Goal: Task Accomplishment & Management: Use online tool/utility

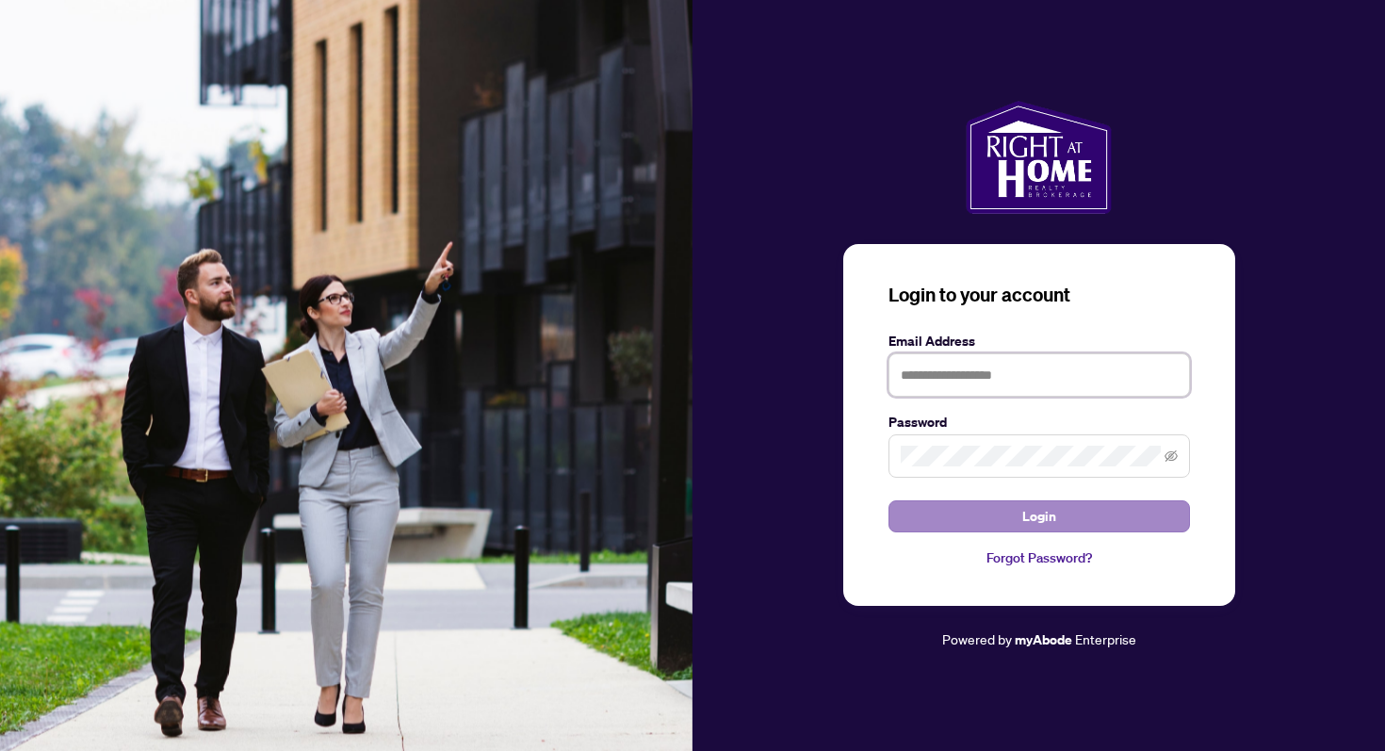
type input "**********"
click at [1051, 515] on span "Login" at bounding box center [1039, 516] width 34 height 30
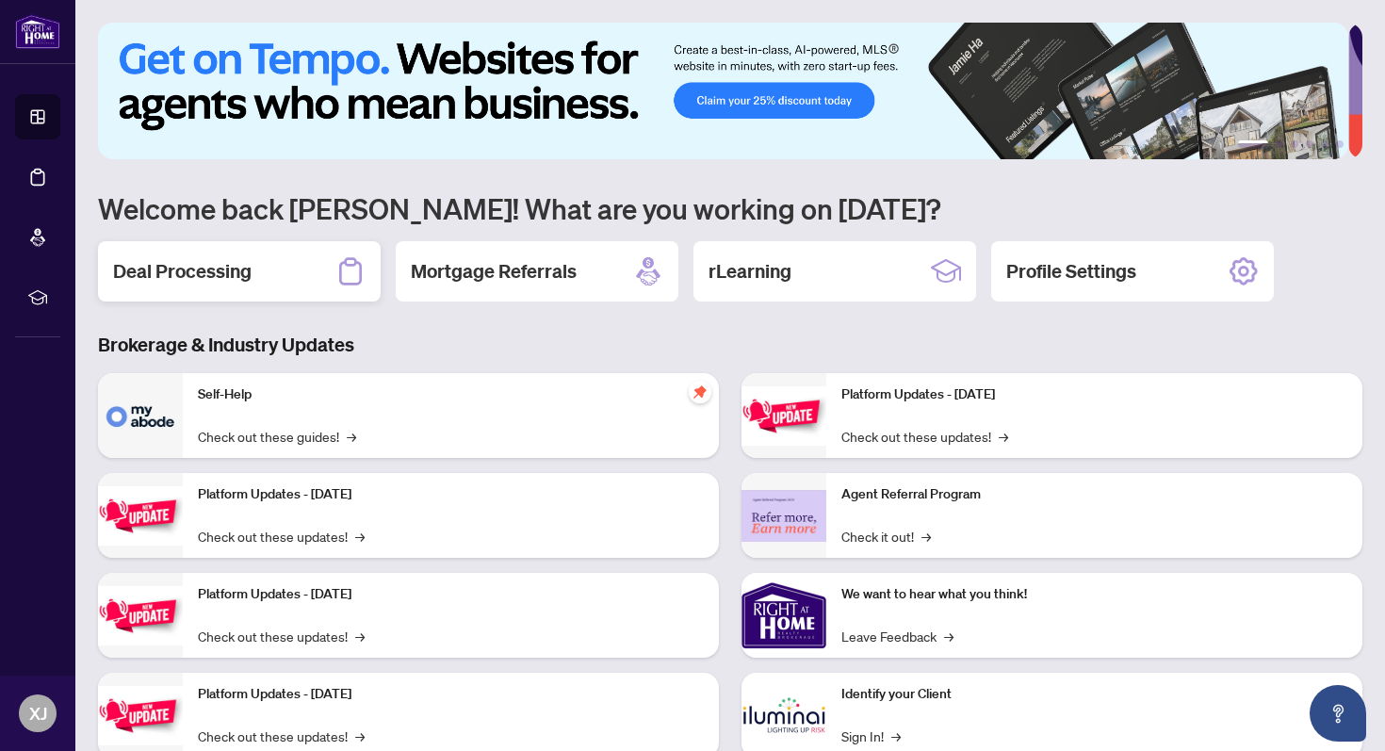
click at [223, 273] on h2 "Deal Processing" at bounding box center [182, 271] width 138 height 26
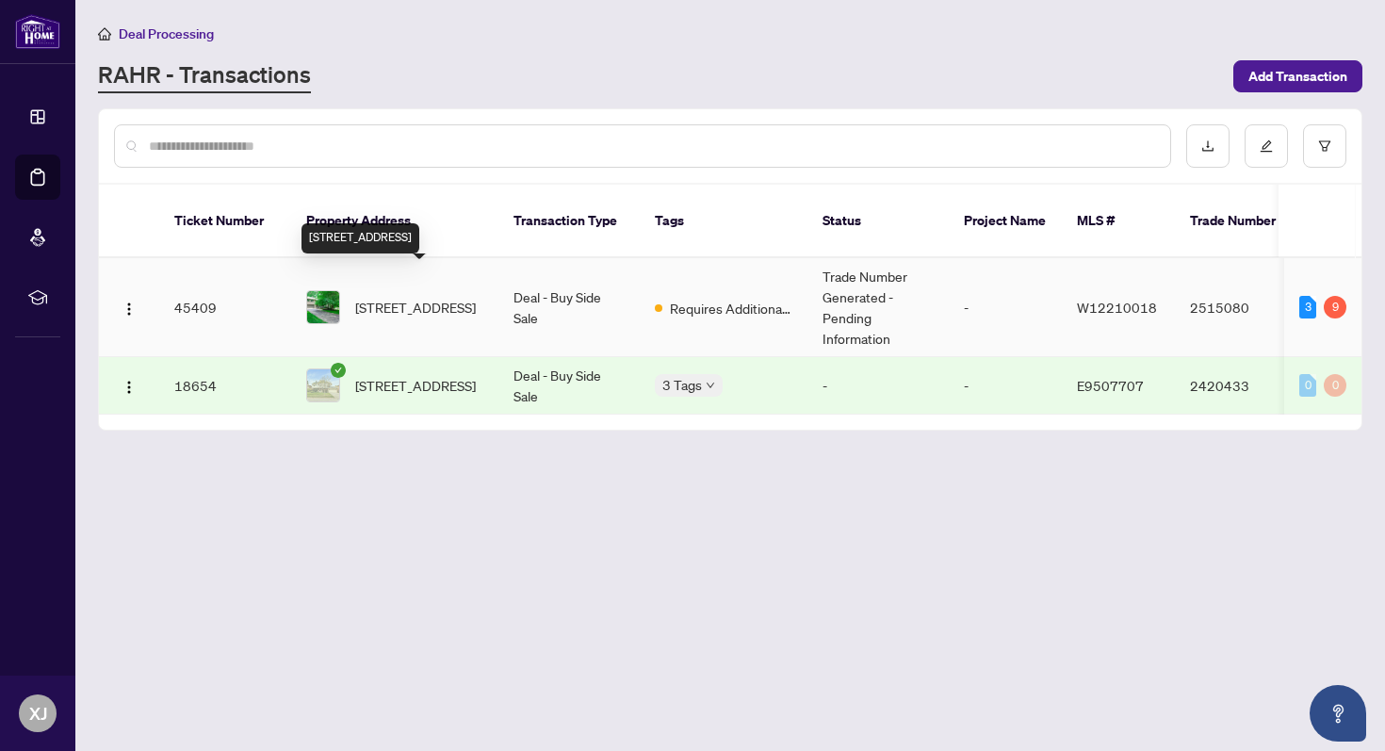
click at [415, 297] on span "[STREET_ADDRESS]" at bounding box center [415, 307] width 121 height 21
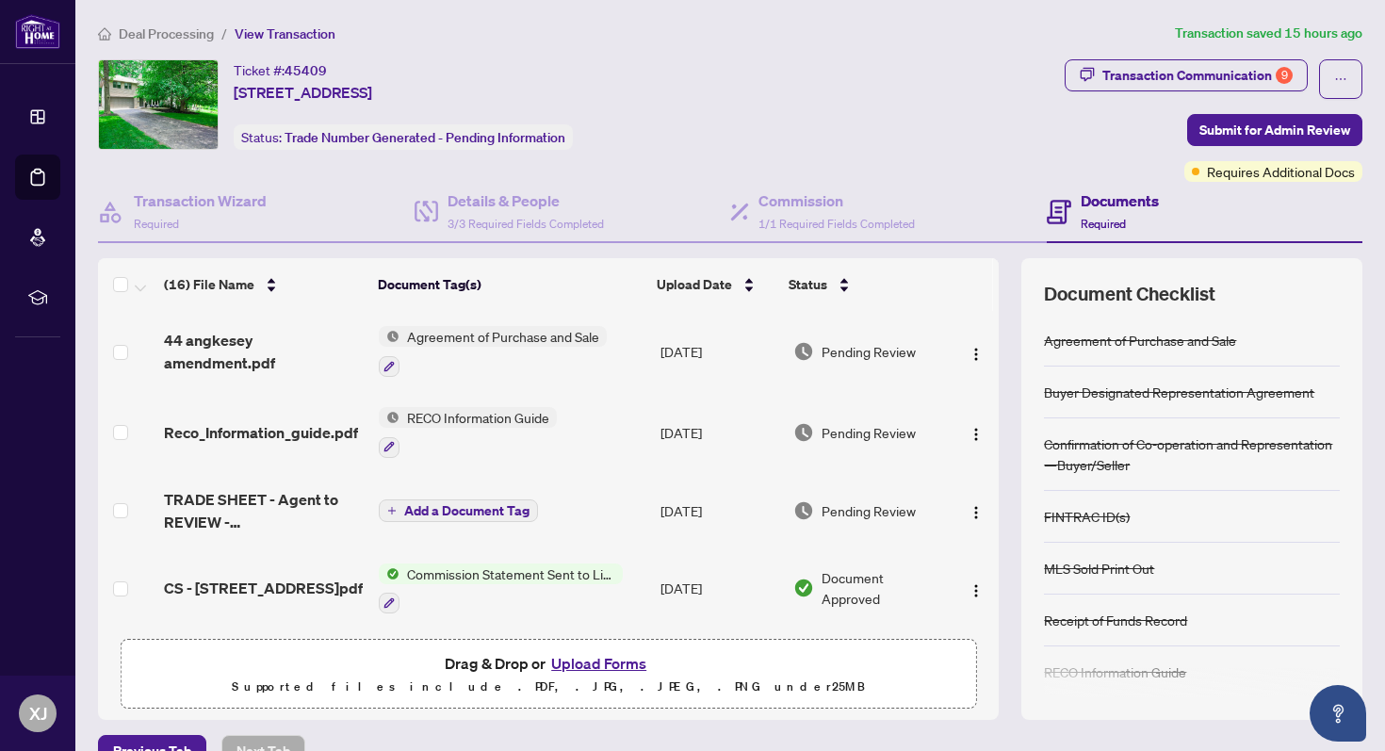
click at [681, 111] on div "Ticket #: 45409 [STREET_ADDRESS] Status: Trade Number Generated - Pending Infor…" at bounding box center [577, 104] width 959 height 90
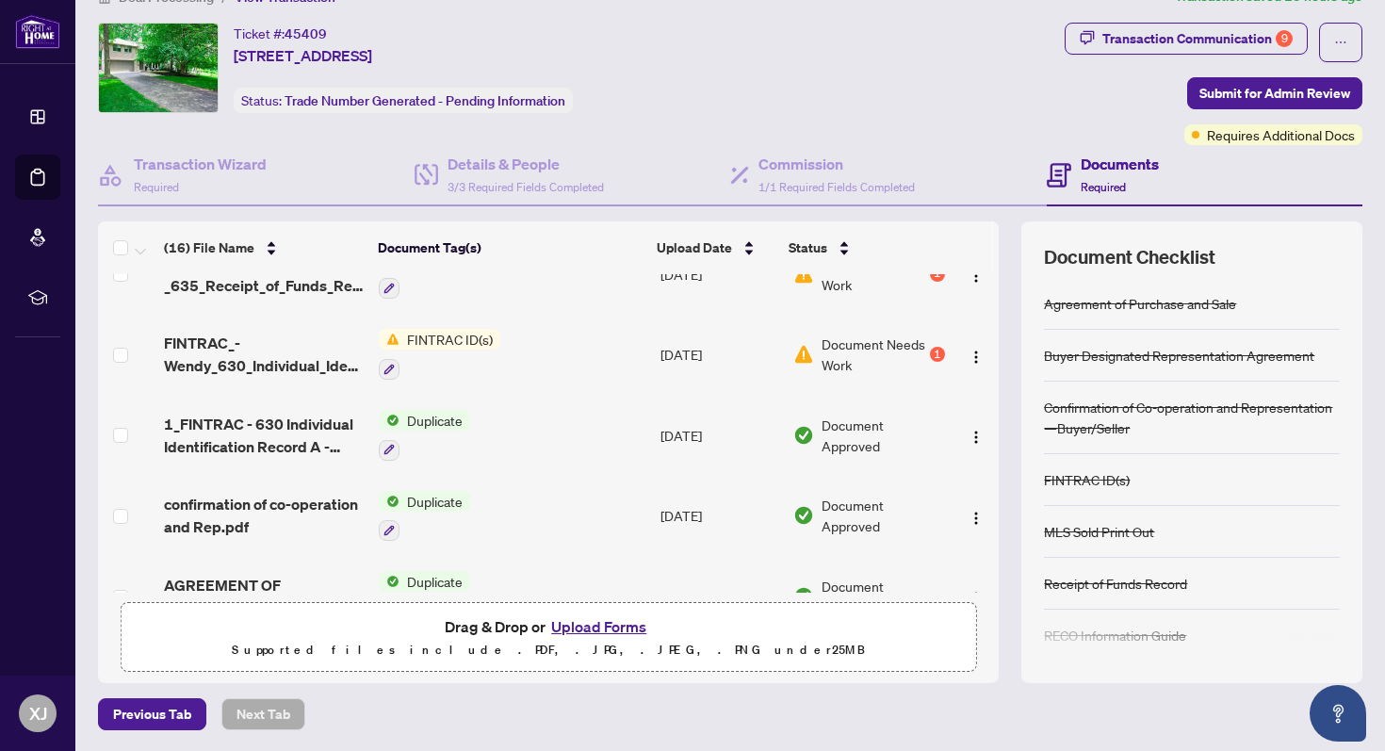
scroll to position [678, 0]
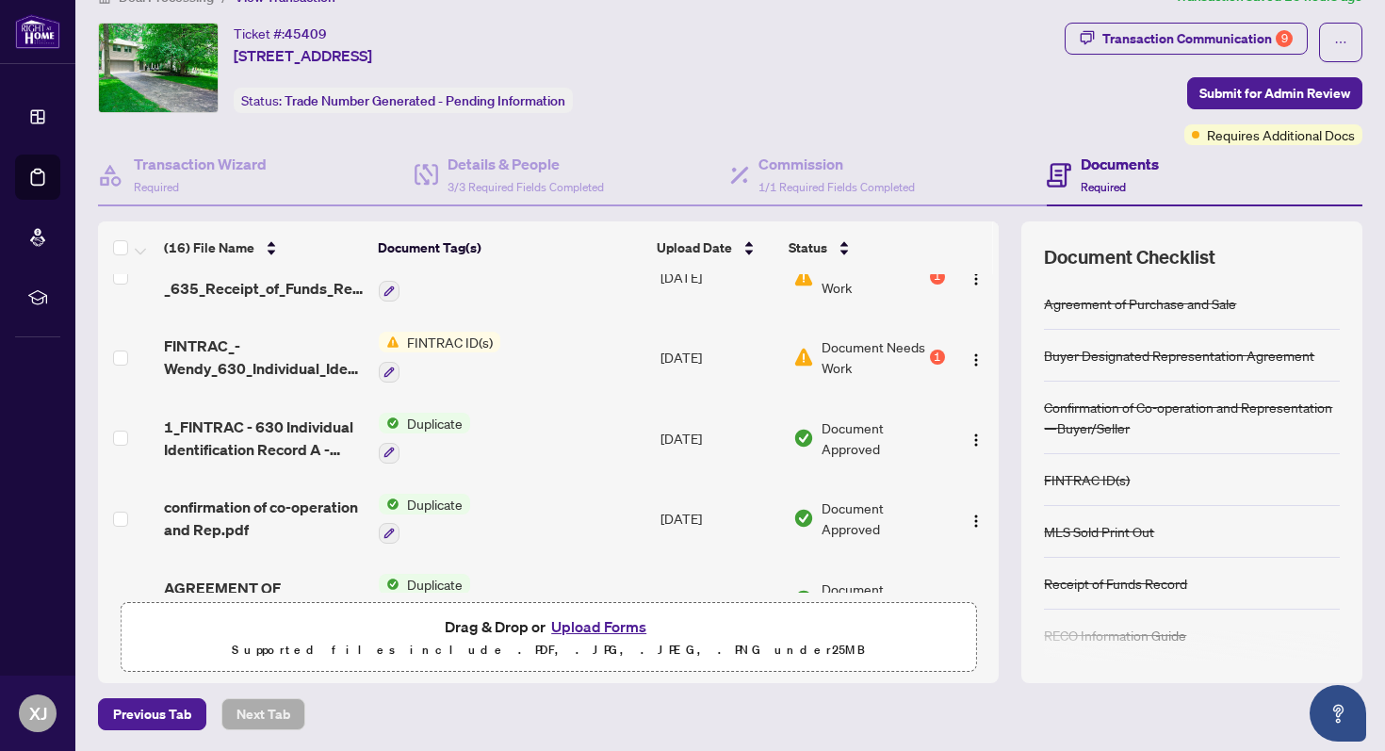
click at [607, 625] on button "Upload Forms" at bounding box center [598, 626] width 106 height 24
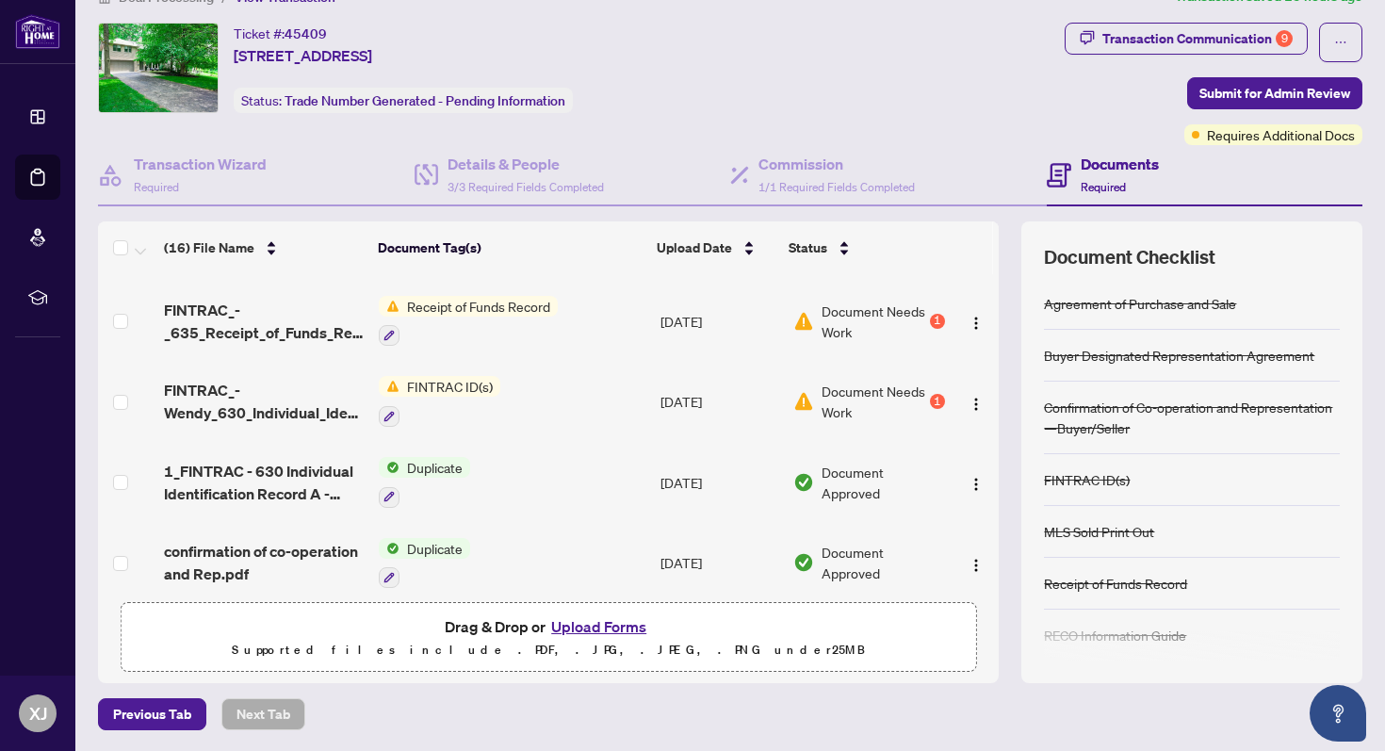
scroll to position [530, 0]
